Goal: Task Accomplishment & Management: Complete application form

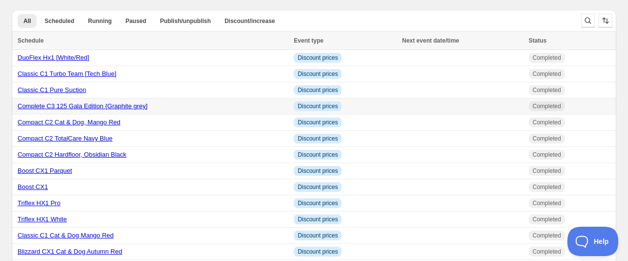
click at [85, 110] on link "Complete C3 125 Gala Edition {Graphite grey]" at bounding box center [83, 105] width 130 height 7
click at [86, 93] on link "Classic C1 Pure Suction" at bounding box center [52, 89] width 68 height 7
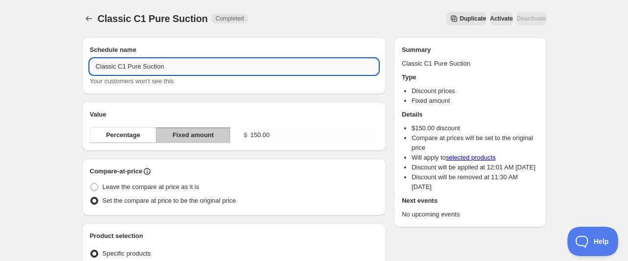
click at [180, 74] on input "Classic C1 Pure Suction" at bounding box center [234, 67] width 289 height 16
paste input "graphit"
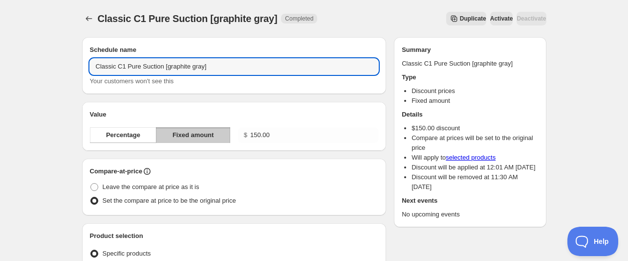
type input "Classic C1 Pure Suction [graphite gray]"
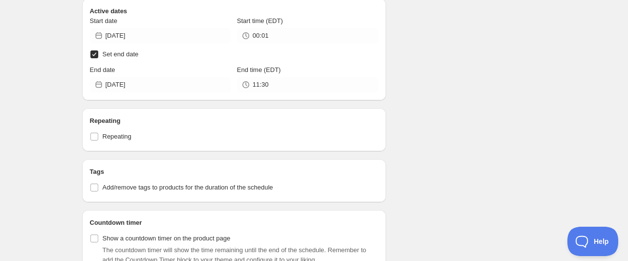
scroll to position [440, 0]
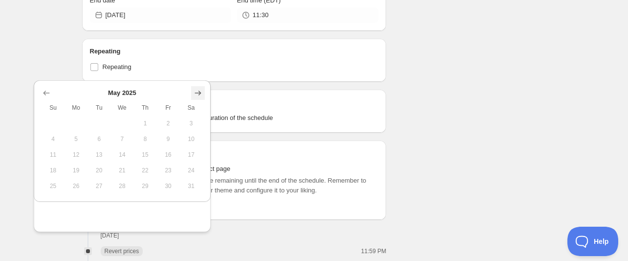
click at [193, 92] on icon "Show next month, June 2025" at bounding box center [198, 93] width 10 height 10
click at [193, 92] on icon "Show next month, July 2025" at bounding box center [198, 93] width 10 height 10
click at [193, 92] on icon "Show next month, August 2025" at bounding box center [198, 93] width 10 height 10
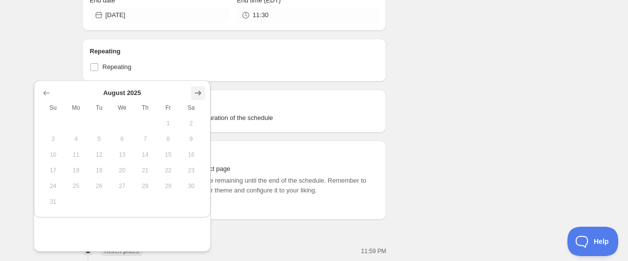
click at [193, 92] on icon "Show next month, September 2025" at bounding box center [198, 93] width 10 height 10
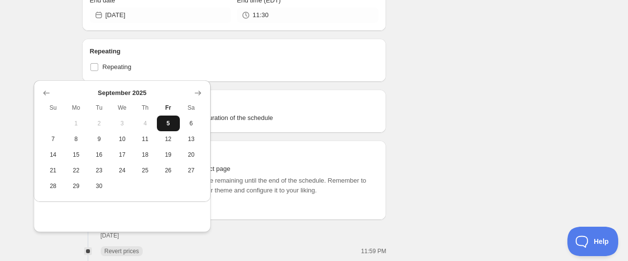
click at [170, 127] on span "5" at bounding box center [168, 123] width 15 height 8
type input "2025-09-05"
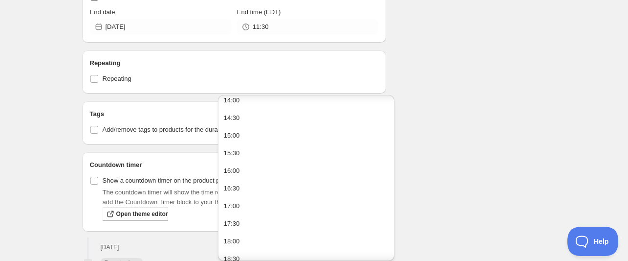
scroll to position [0, 0]
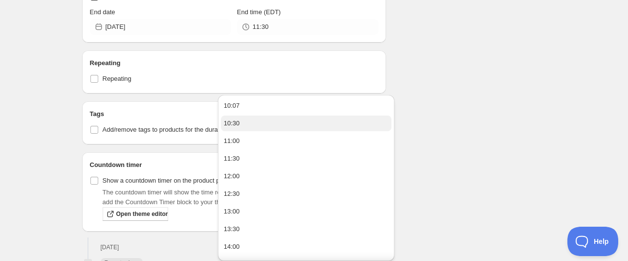
click at [248, 124] on button "10:30" at bounding box center [306, 123] width 171 height 16
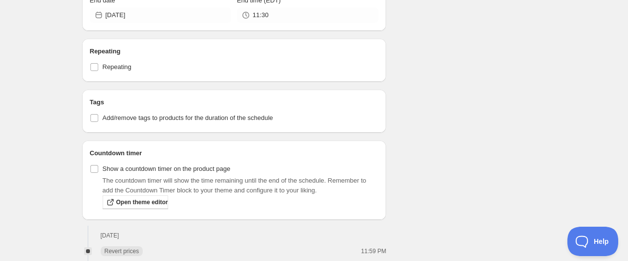
type input "10:30"
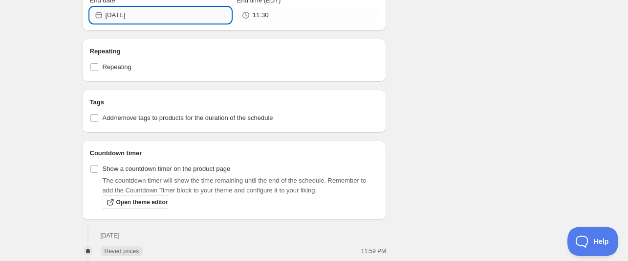
click at [158, 23] on input "2025-09-05" at bounding box center [169, 15] width 126 height 16
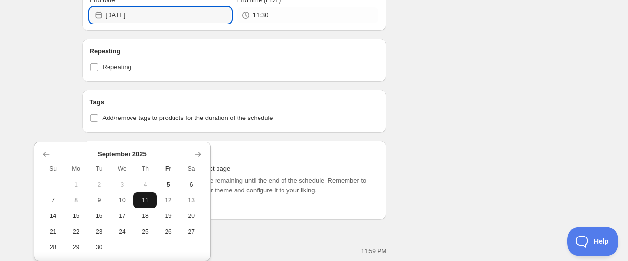
click at [140, 204] on span "11" at bounding box center [144, 200] width 15 height 8
type input "2025-09-11"
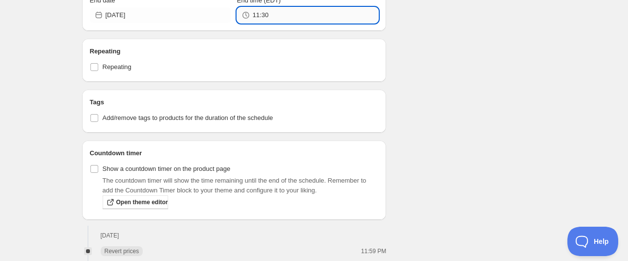
click at [279, 23] on input "11:30" at bounding box center [316, 15] width 126 height 16
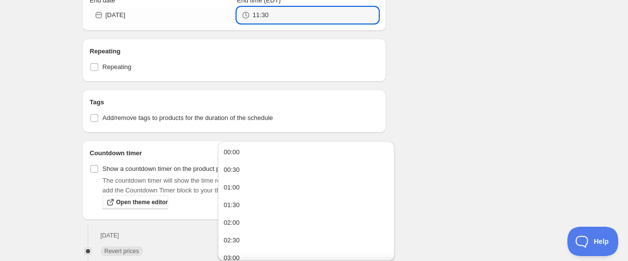
drag, startPoint x: 279, startPoint y: 132, endPoint x: 223, endPoint y: 123, distance: 56.4
click at [237, 23] on div "11:30" at bounding box center [307, 15] width 141 height 16
type input "23:55"
click at [486, 103] on div "Schedule name Classic C1 Pure Suction [graphite gray] Your customers won't see …" at bounding box center [310, 85] width 472 height 991
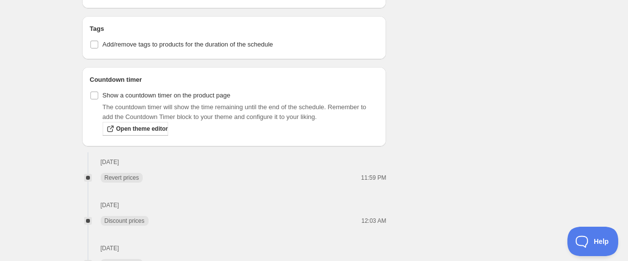
scroll to position [146, 0]
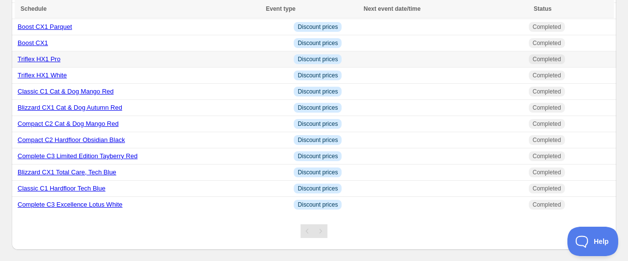
scroll to position [227, 0]
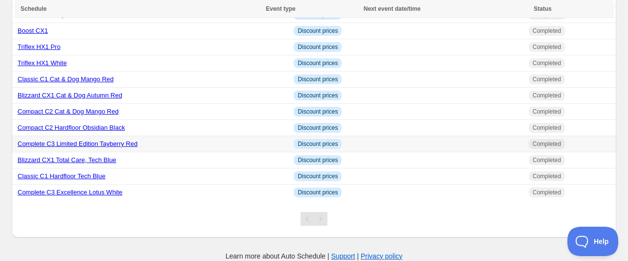
click at [136, 147] on link "Complete C3 Limited Edition Tayberry Red" at bounding box center [78, 143] width 120 height 7
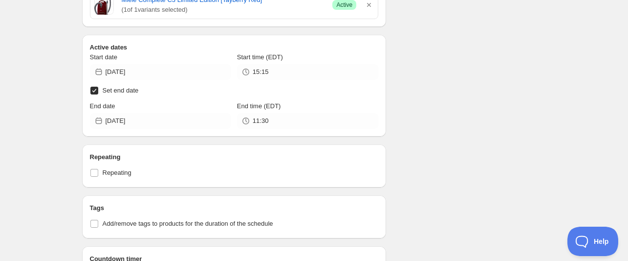
scroll to position [447, 0]
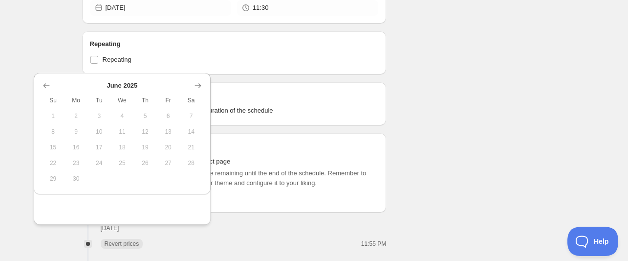
click at [193, 89] on icon "Show next month, July 2025" at bounding box center [198, 86] width 10 height 10
click at [193, 89] on icon "Show next month, August 2025" at bounding box center [198, 86] width 10 height 10
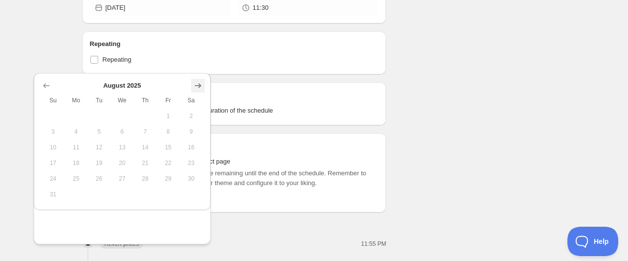
click at [193, 89] on icon "Show next month, September 2025" at bounding box center [198, 86] width 10 height 10
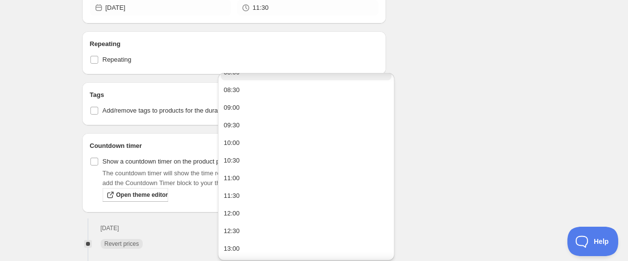
scroll to position [366, 0]
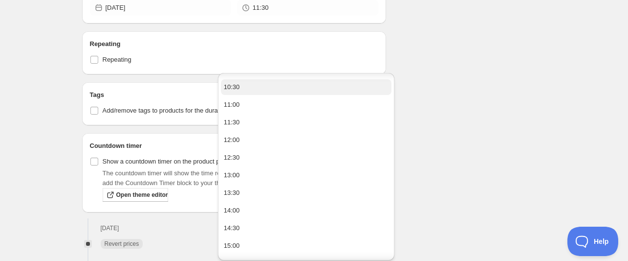
click at [269, 95] on button "10:30" at bounding box center [306, 87] width 171 height 16
type input "10:30"
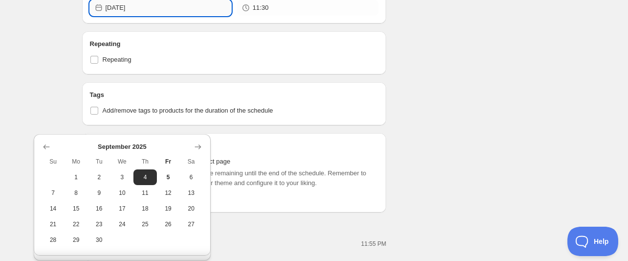
click at [159, 16] on input "2025-09-05" at bounding box center [169, 8] width 126 height 16
click at [138, 197] on span "11" at bounding box center [144, 193] width 15 height 8
type input "2025-09-11"
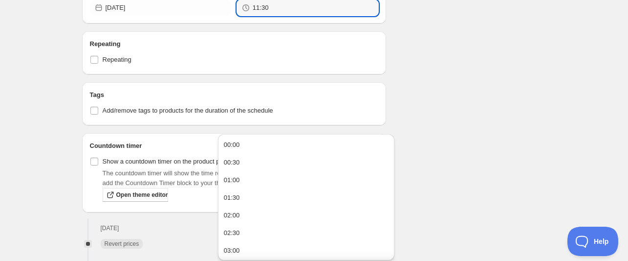
drag, startPoint x: 273, startPoint y: 123, endPoint x: 225, endPoint y: 120, distance: 48.0
click at [237, 16] on div "11:30" at bounding box center [307, 8] width 141 height 16
type input "23:55"
click at [467, 79] on div "Schedule name Complete C3 Limited Edition Tayberry Red Your customers won't see…" at bounding box center [310, 120] width 472 height 1077
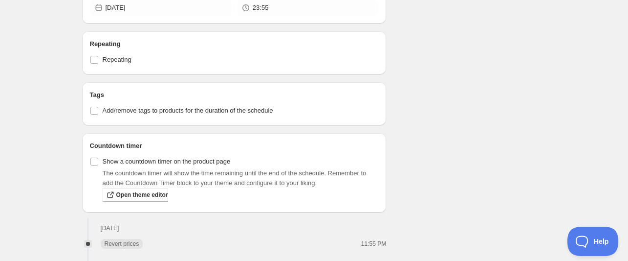
scroll to position [541, 0]
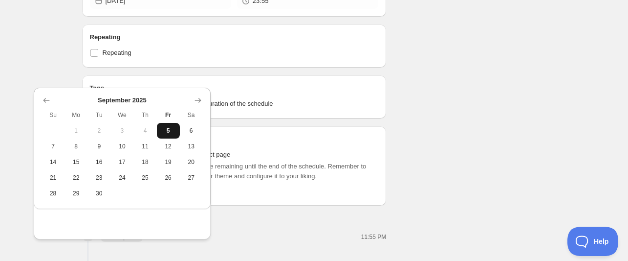
click at [167, 134] on span "5" at bounding box center [168, 131] width 15 height 8
type input "2025-09-05"
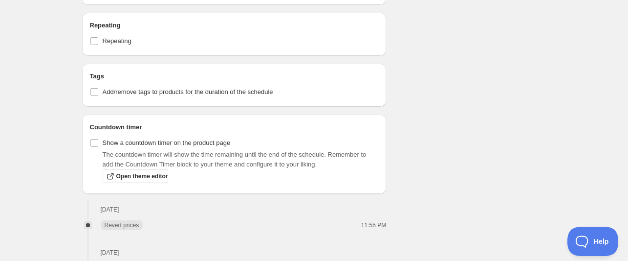
scroll to position [447, 0]
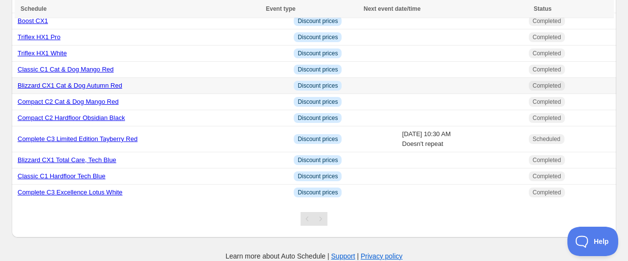
scroll to position [284, 0]
click at [107, 188] on link "Complete C3 Excellence Lotus White" at bounding box center [70, 191] width 105 height 7
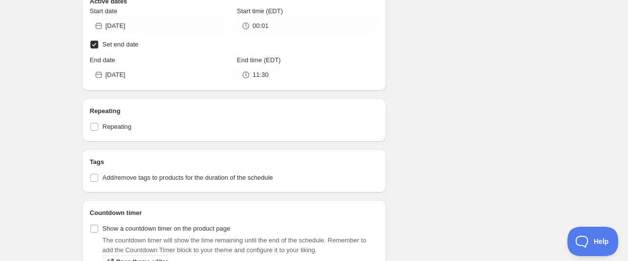
scroll to position [430, 0]
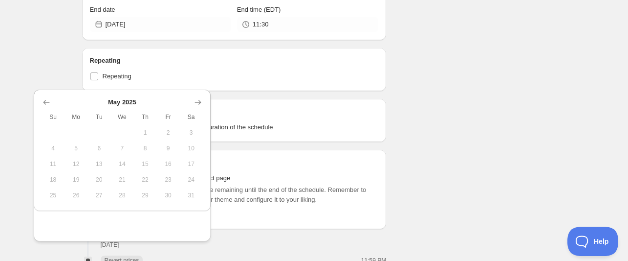
click at [199, 106] on icon "Show next month, June 2025" at bounding box center [198, 102] width 10 height 10
click at [199, 106] on icon "Show next month, July 2025" at bounding box center [198, 102] width 10 height 10
click at [199, 106] on icon "Show next month, August 2025" at bounding box center [198, 102] width 10 height 10
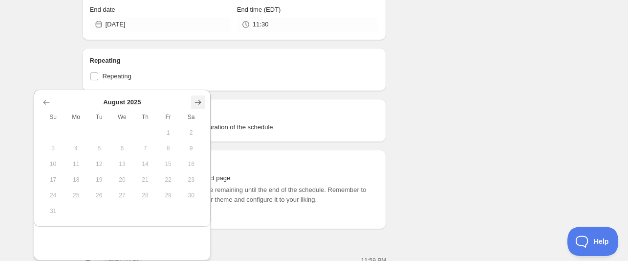
click at [199, 106] on icon "Show next month, September 2025" at bounding box center [198, 102] width 10 height 10
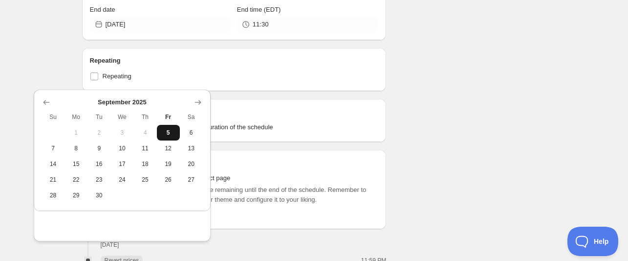
click at [170, 138] on button "5" at bounding box center [168, 133] width 23 height 16
type input "2025-09-05"
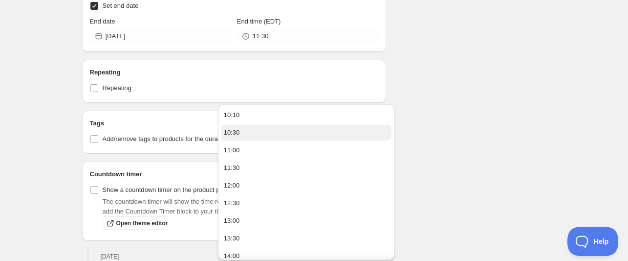
click at [263, 139] on button "10:30" at bounding box center [306, 133] width 171 height 16
type input "10:30"
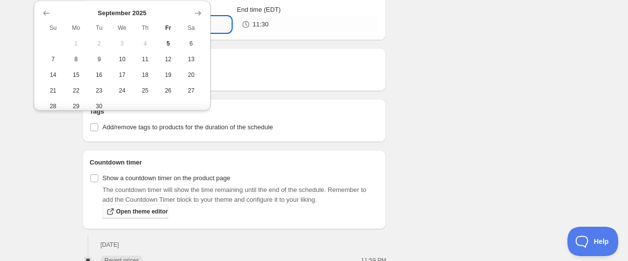
click at [154, 32] on input "2025-09-05" at bounding box center [169, 25] width 126 height 16
click at [142, 63] on span "11" at bounding box center [144, 59] width 15 height 8
type input "2025-09-11"
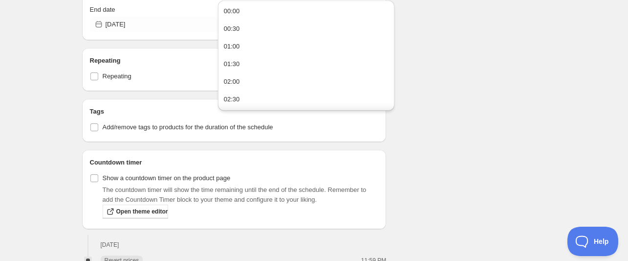
drag, startPoint x: 281, startPoint y: 140, endPoint x: 223, endPoint y: 139, distance: 58.2
click at [237, 32] on div "11:30" at bounding box center [307, 25] width 141 height 16
type input "23:55"
click at [468, 154] on div "Schedule name Complete C3 Excellence Lotus White Your customers won't see this …" at bounding box center [310, 137] width 472 height 1077
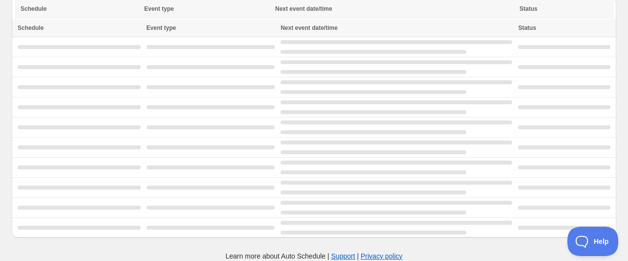
scroll to position [80, 0]
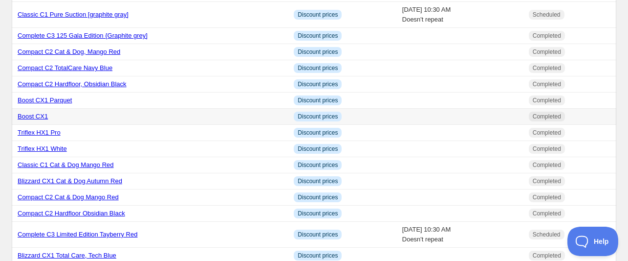
click at [48, 120] on link "Boost CX1" at bounding box center [33, 115] width 30 height 7
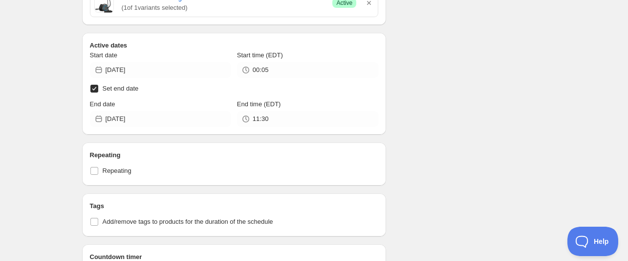
scroll to position [374, 0]
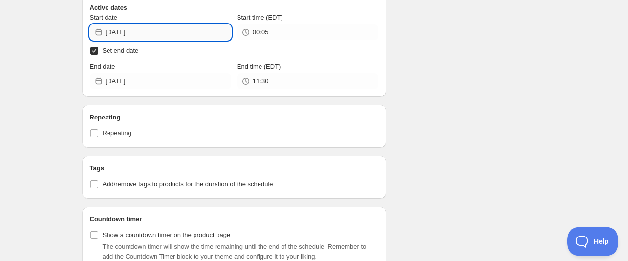
click at [164, 40] on input "2024-06-20" at bounding box center [169, 32] width 126 height 16
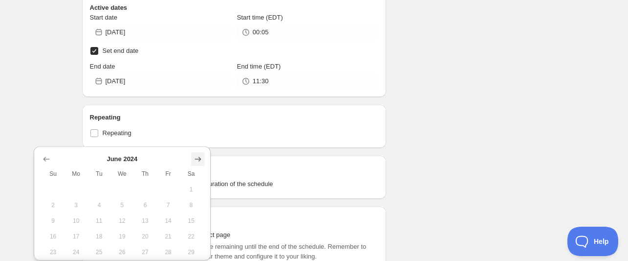
click at [193, 159] on icon "Show next month, July 2024" at bounding box center [198, 159] width 10 height 10
click at [193, 159] on icon "Show next month, August 2024" at bounding box center [198, 159] width 10 height 10
click at [193, 159] on icon "Show next month, September 2024" at bounding box center [198, 159] width 10 height 10
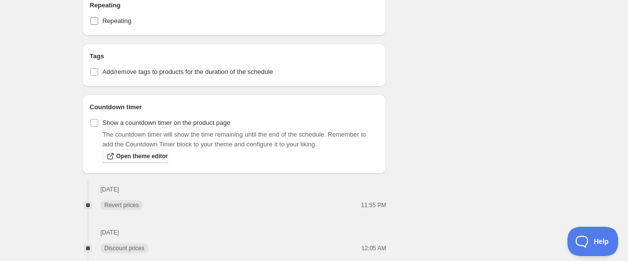
scroll to position [447, 0]
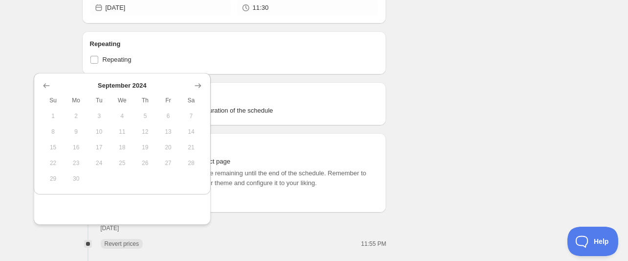
click at [142, 120] on span "5" at bounding box center [144, 116] width 15 height 8
click at [442, 116] on div "Schedule name Boost CX1 Your customers won't see this Value Percentage Fixed am…" at bounding box center [310, 120] width 472 height 1077
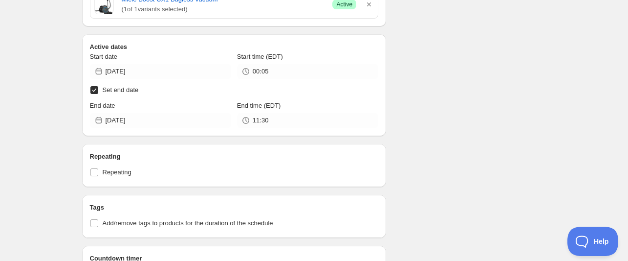
scroll to position [374, 0]
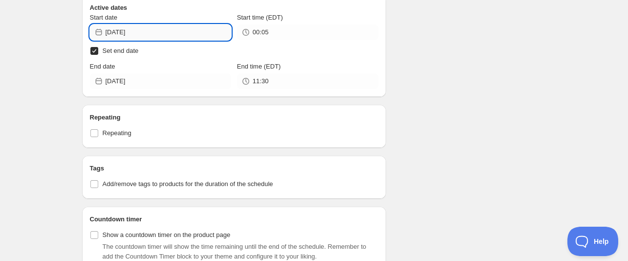
click at [173, 40] on input "2024-06-20" at bounding box center [169, 32] width 126 height 16
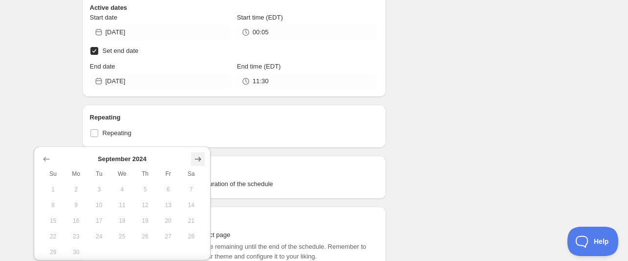
click at [193, 160] on icon "Show next month, October 2024" at bounding box center [198, 159] width 10 height 10
click at [193, 160] on icon "Show next month, November 2024" at bounding box center [198, 159] width 10 height 10
click at [193, 160] on icon "Show next month, January 2025" at bounding box center [198, 159] width 10 height 10
click at [193, 160] on icon "Show next month, February 2025" at bounding box center [198, 159] width 10 height 10
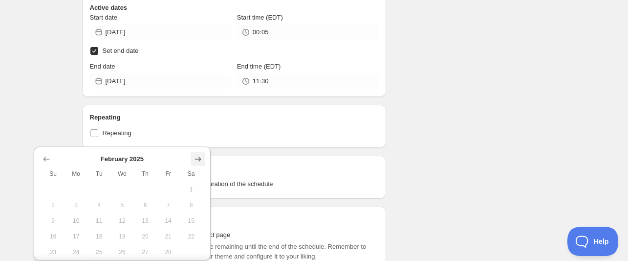
click at [193, 160] on icon "Show next month, March 2025" at bounding box center [198, 159] width 10 height 10
click at [193, 160] on icon "Show next month, May 2025" at bounding box center [198, 159] width 10 height 10
click at [193, 160] on icon "Show next month, June 2025" at bounding box center [198, 159] width 10 height 10
click at [193, 160] on icon "Show next month, July 2025" at bounding box center [198, 159] width 10 height 10
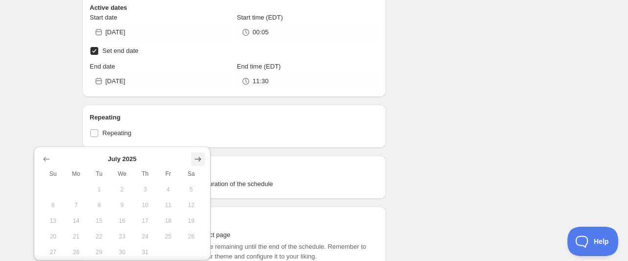
click at [193, 160] on icon "Show next month, August 2025" at bounding box center [198, 159] width 10 height 10
click at [193, 160] on icon "Show next month, September 2025" at bounding box center [198, 159] width 10 height 10
click at [162, 193] on span "5" at bounding box center [168, 189] width 15 height 8
type input "2025-09-05"
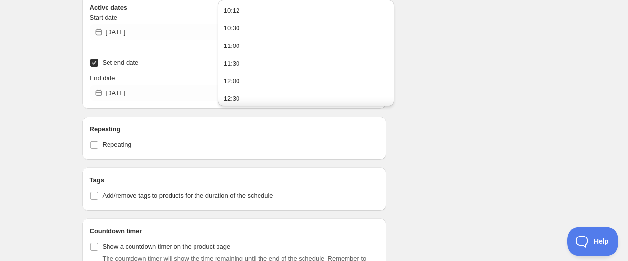
click at [269, 40] on input "00:05" at bounding box center [316, 32] width 126 height 16
click at [260, 36] on button "10:30" at bounding box center [306, 29] width 171 height 16
type input "10:30"
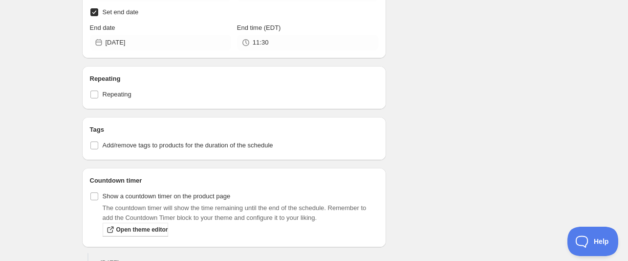
scroll to position [447, 0]
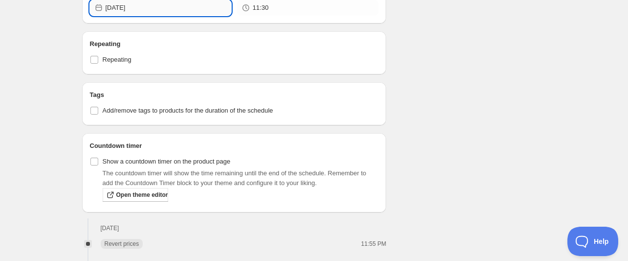
click at [185, 16] on input "2025-09-05" at bounding box center [169, 8] width 126 height 16
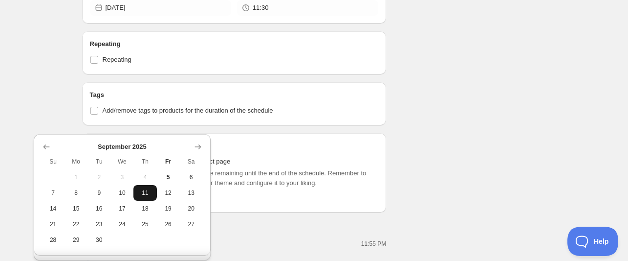
click at [138, 197] on span "11" at bounding box center [144, 193] width 15 height 8
type input "2025-09-11"
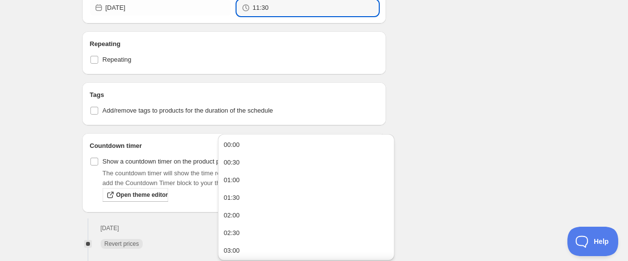
drag, startPoint x: 281, startPoint y: 125, endPoint x: 229, endPoint y: 121, distance: 52.0
click at [237, 16] on div "11:30" at bounding box center [307, 8] width 141 height 16
type input "23:55"
click at [465, 106] on div "Schedule name Boost CX1 Your customers won't see this Value Percentage Fixed am…" at bounding box center [310, 120] width 472 height 1077
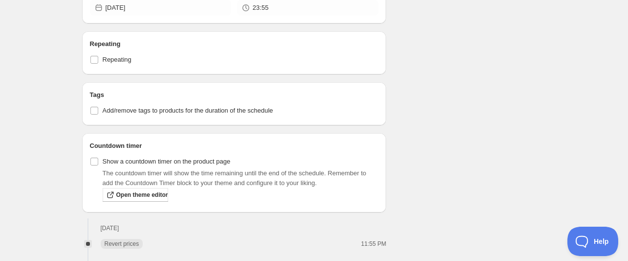
scroll to position [80, 0]
